Goal: Task Accomplishment & Management: Use online tool/utility

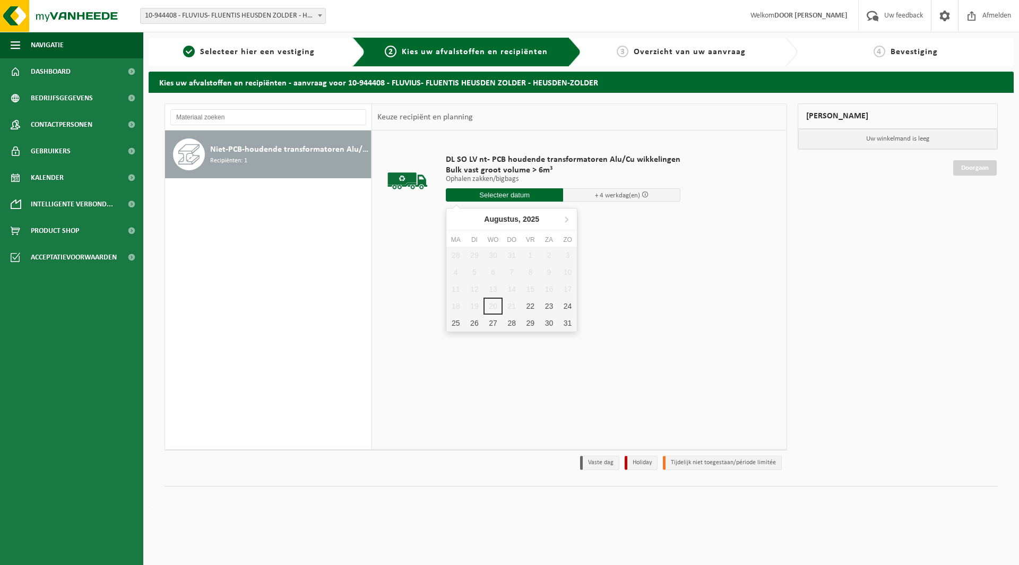
click at [504, 198] on input "text" at bounding box center [504, 194] width 117 height 13
click at [523, 305] on div "22" at bounding box center [530, 306] width 19 height 17
type input "Van [DATE]"
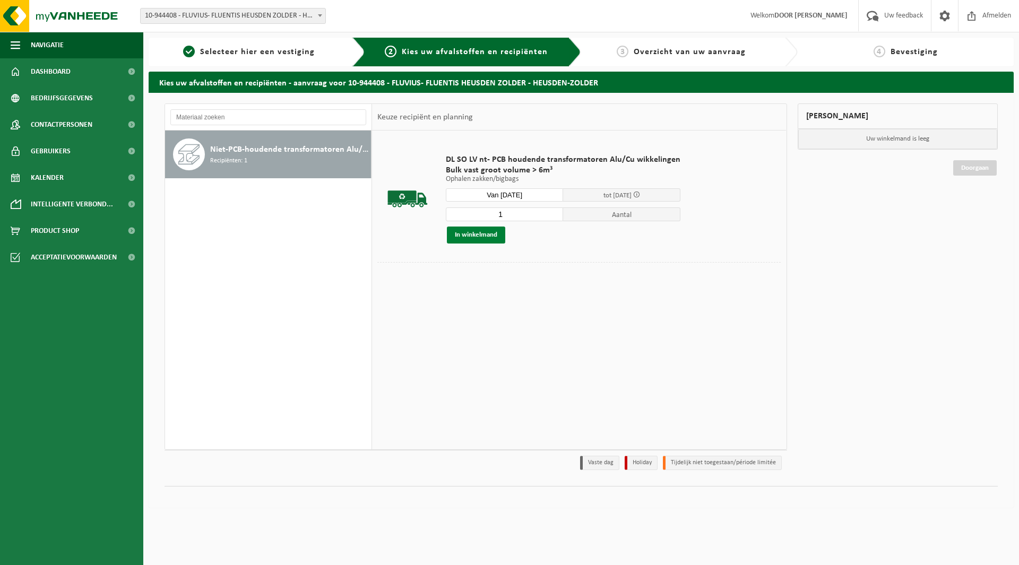
click at [494, 233] on button "In winkelmand" at bounding box center [476, 235] width 58 height 17
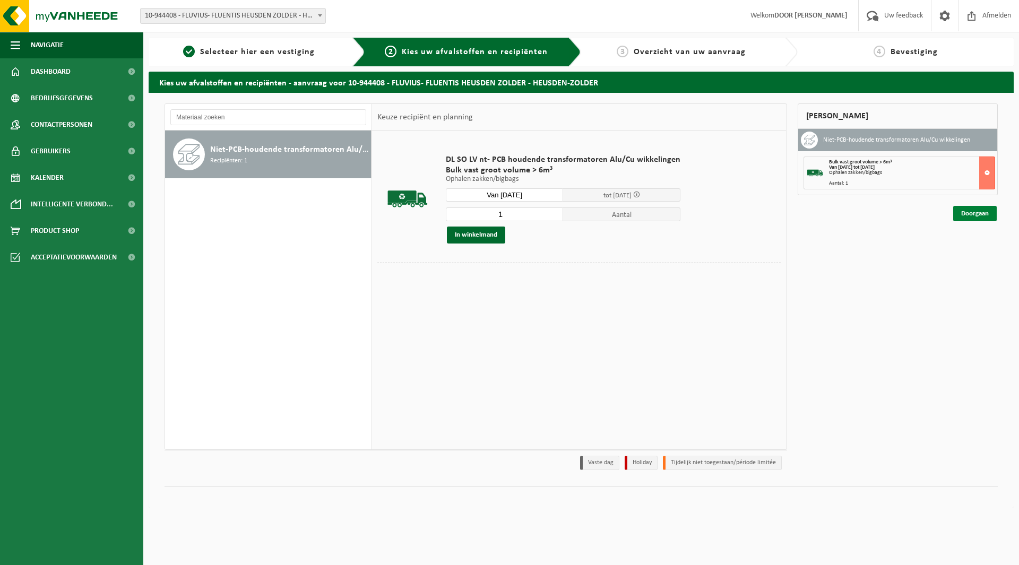
click at [965, 218] on link "Doorgaan" at bounding box center [975, 213] width 44 height 15
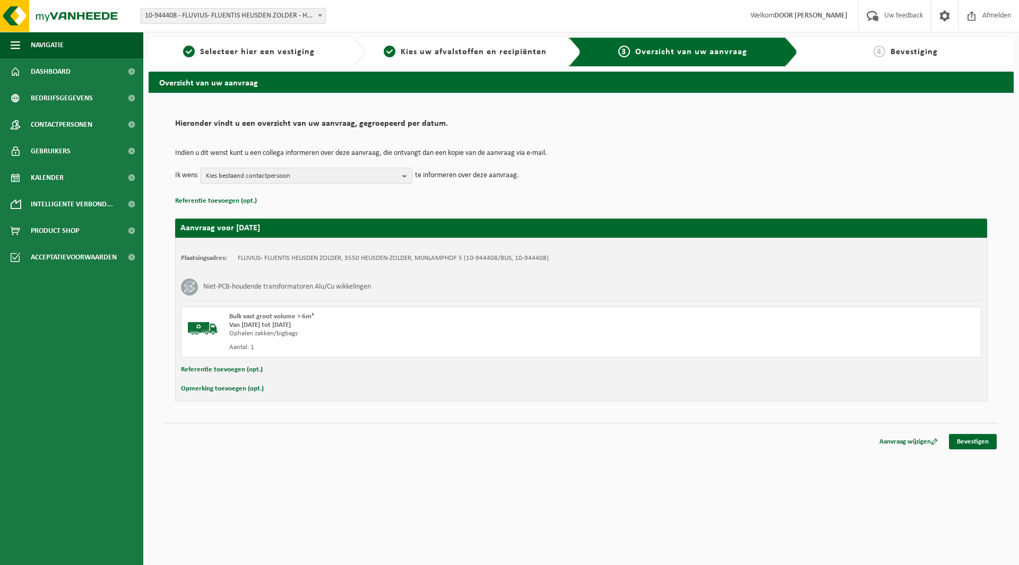
click at [244, 370] on button "Referentie toevoegen (opt.)" at bounding box center [222, 370] width 82 height 14
click at [288, 375] on input "text" at bounding box center [602, 371] width 738 height 16
type input "604996; 315kVA; 211809; REEDS in PULLE"
click at [963, 443] on link "Bevestigen" at bounding box center [973, 443] width 48 height 15
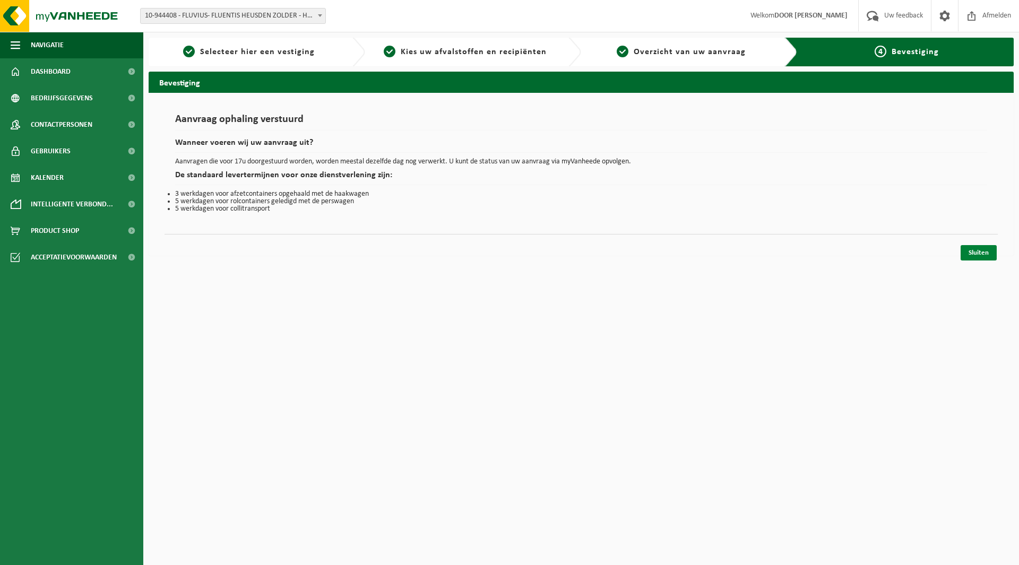
click at [988, 251] on link "Sluiten" at bounding box center [979, 252] width 36 height 15
